Goal: Information Seeking & Learning: Find specific page/section

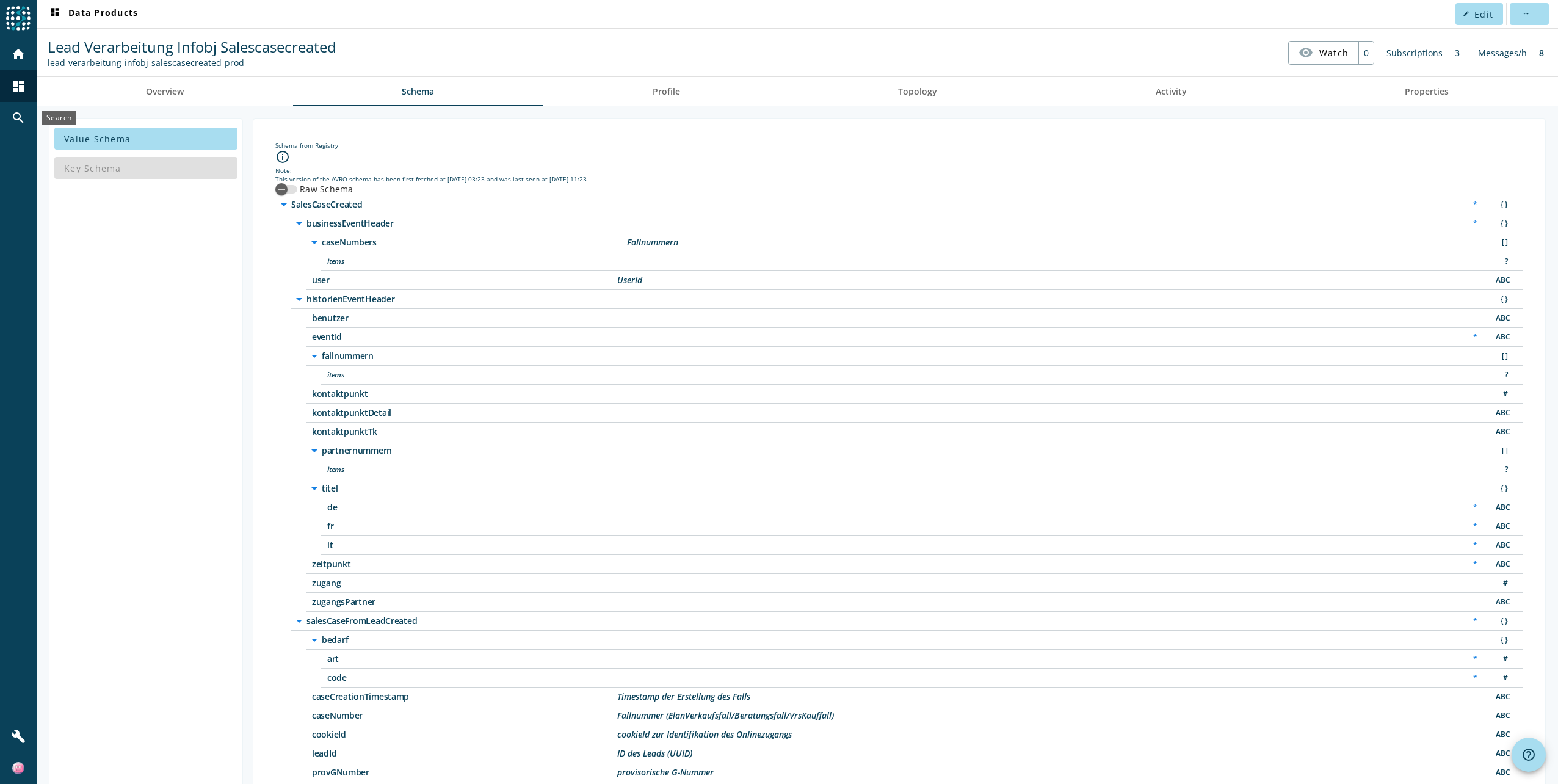
click at [12, 109] on div "search" at bounding box center [18, 118] width 32 height 32
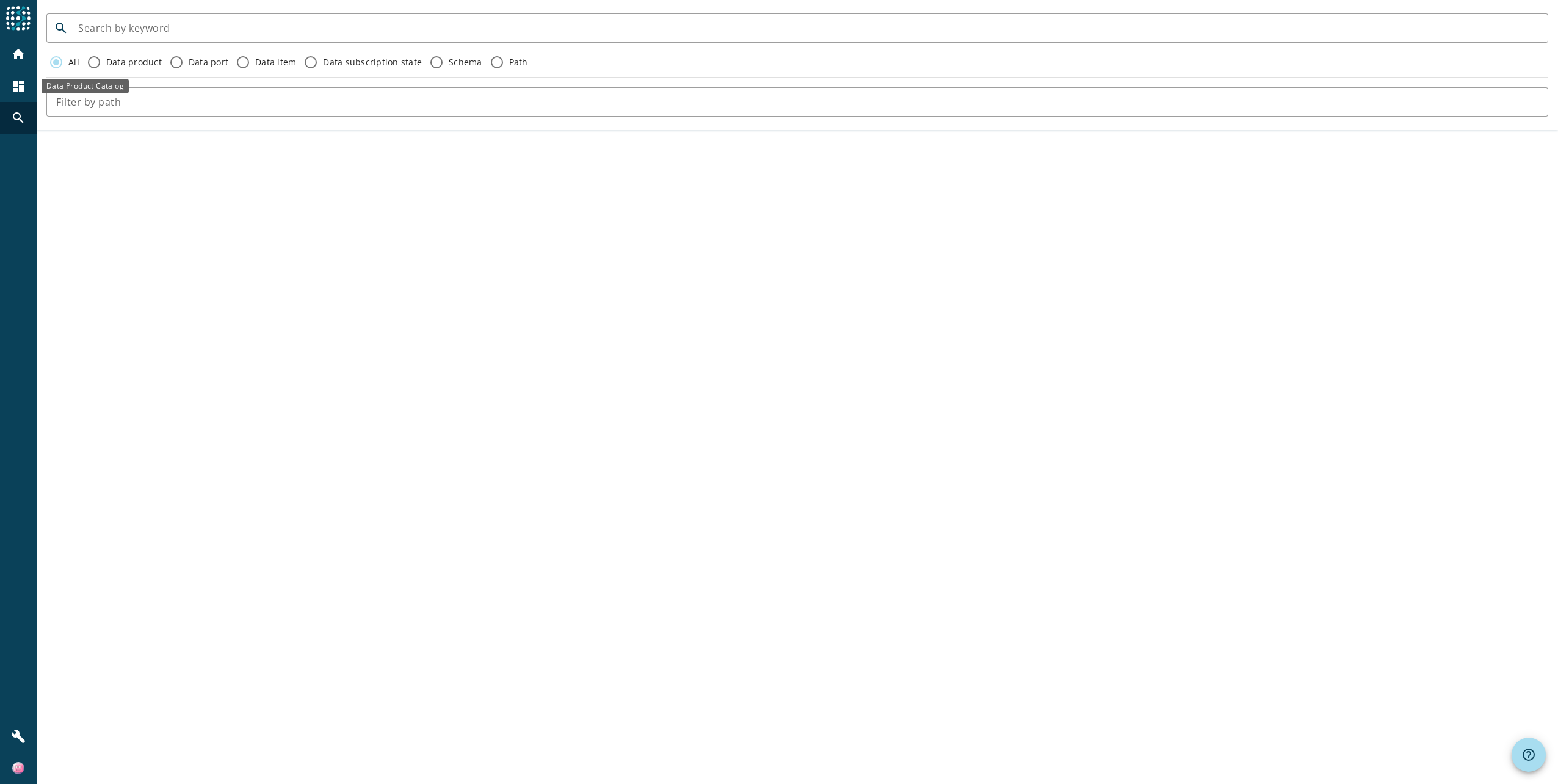
click at [17, 82] on mat-icon "dashboard" at bounding box center [18, 86] width 15 height 15
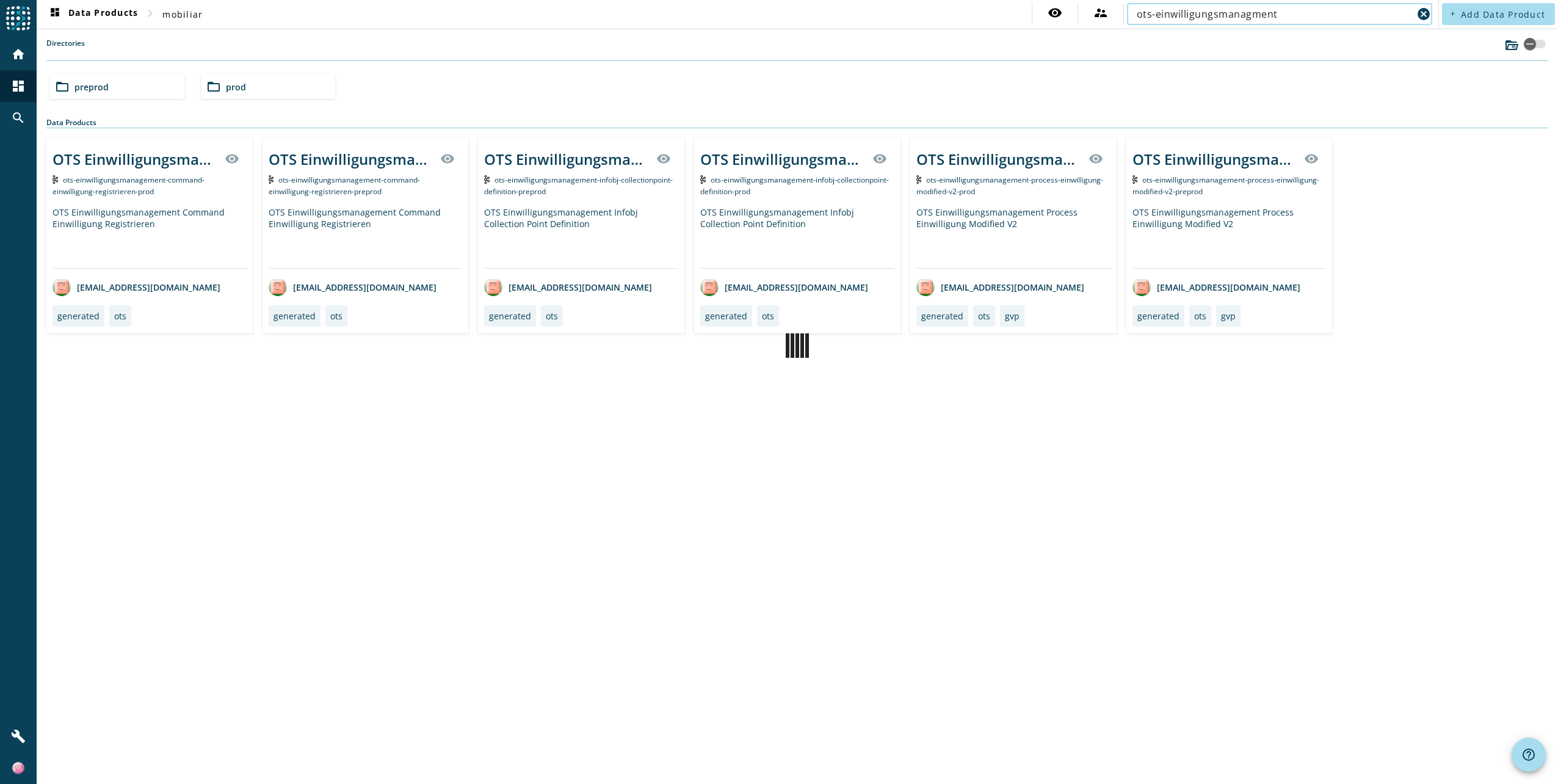
type input "ots-einwilligungsmanagment"
